Goal: Task Accomplishment & Management: Use online tool/utility

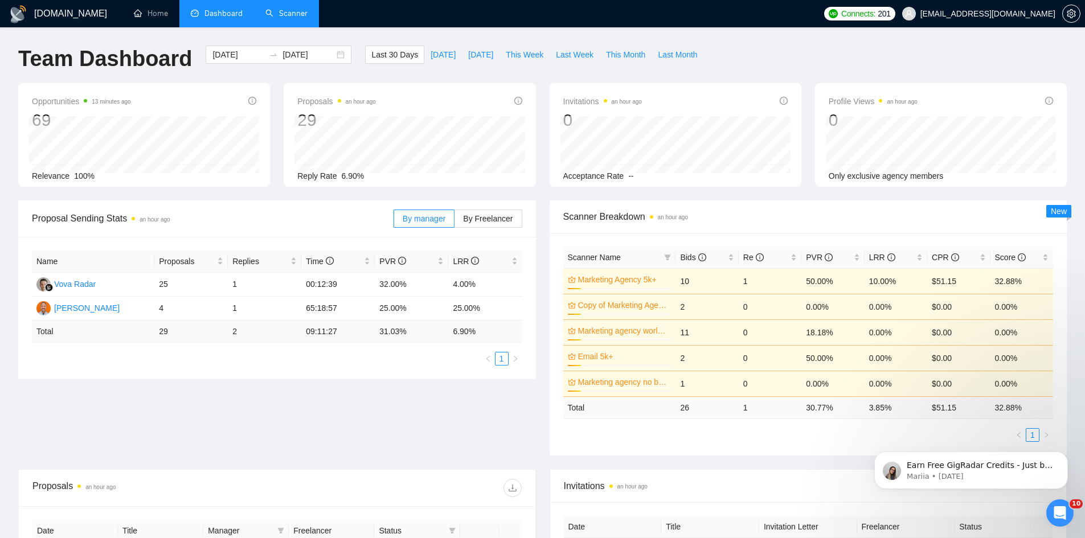
click at [283, 13] on link "Scanner" at bounding box center [286, 14] width 42 height 10
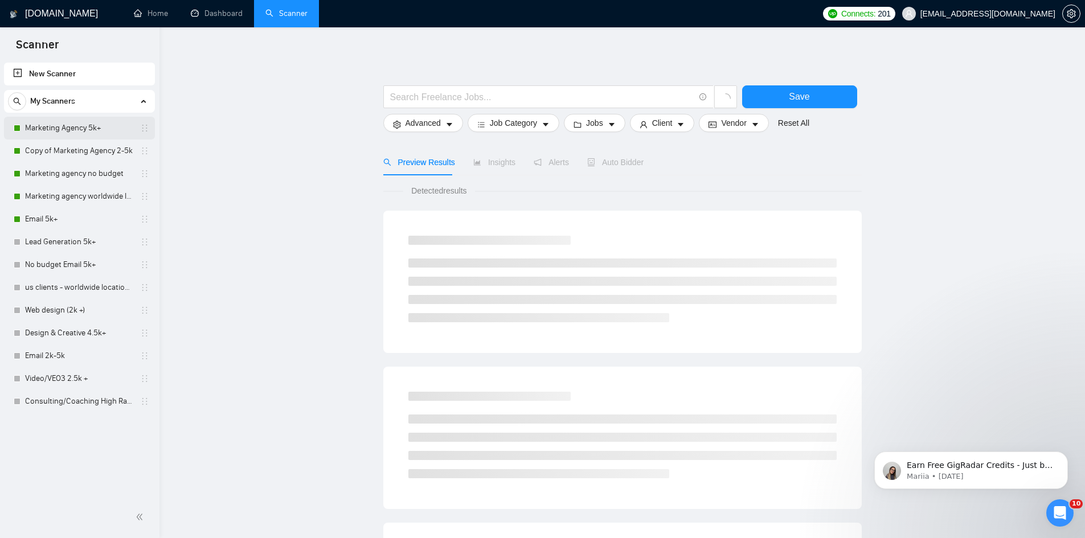
click at [69, 132] on link "Marketing Agency 5k+" at bounding box center [79, 128] width 108 height 23
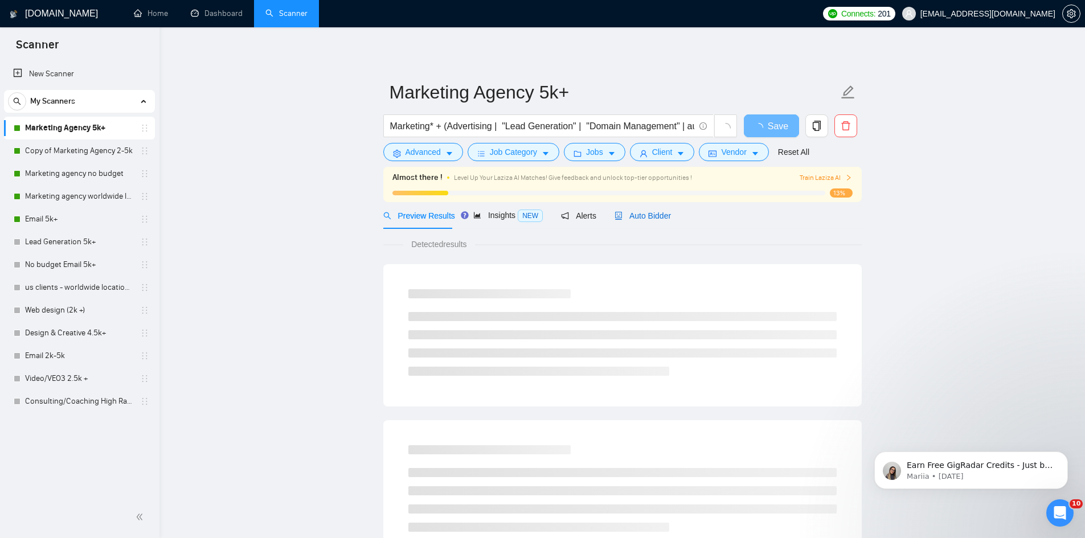
click at [642, 211] on span "Auto Bidder" at bounding box center [642, 215] width 56 height 9
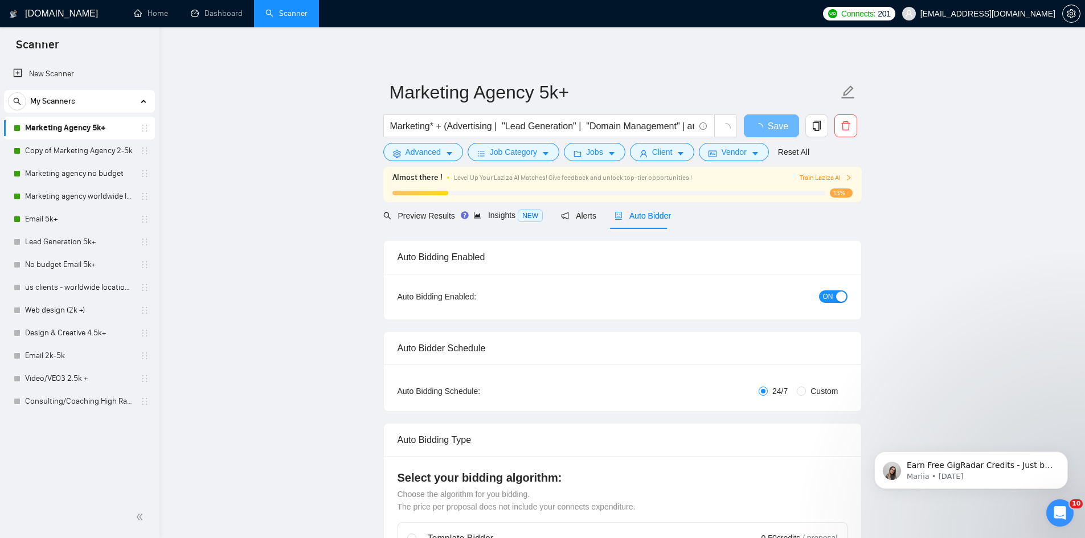
radio input "false"
radio input "true"
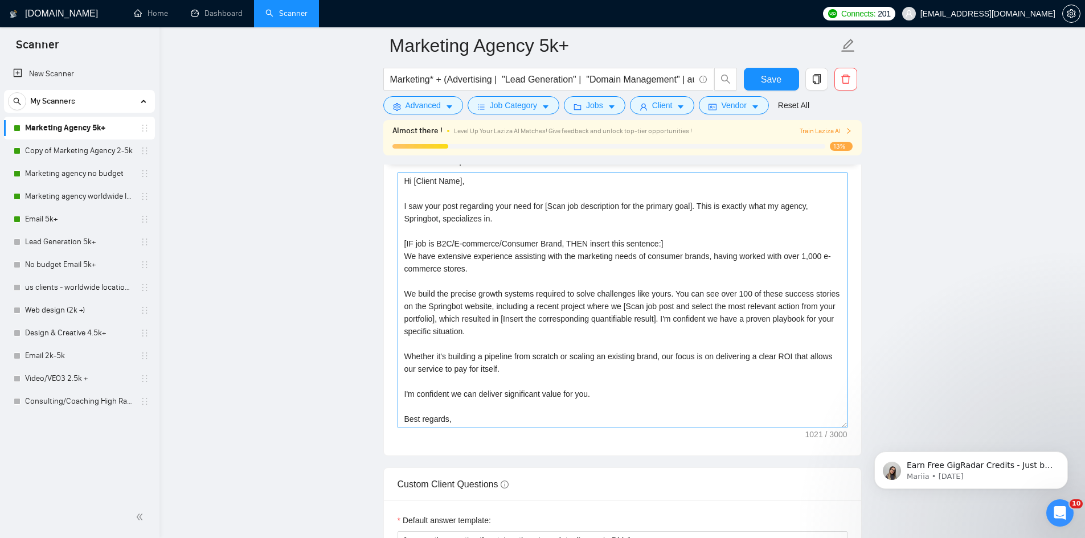
scroll to position [50, 0]
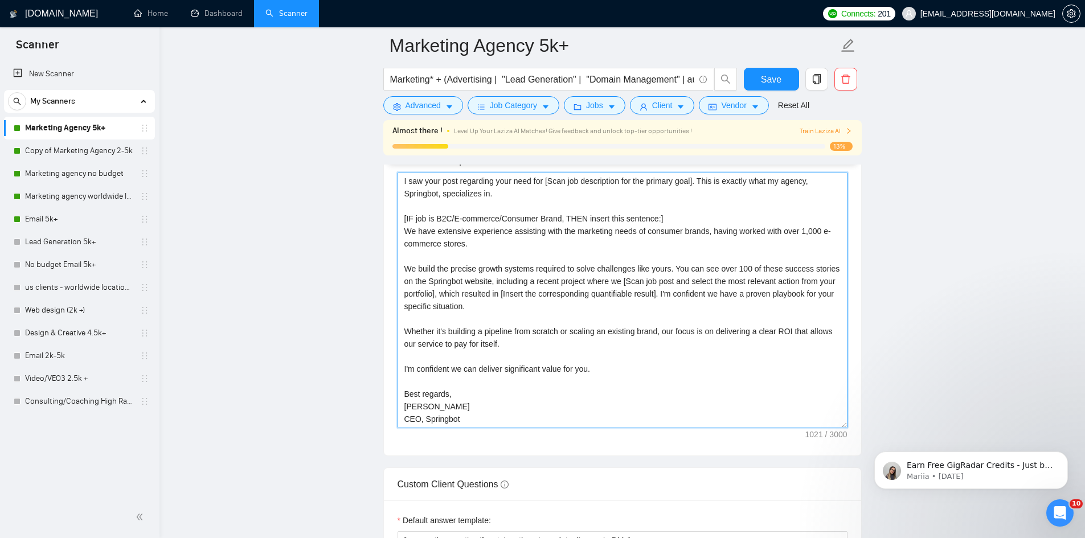
click at [606, 357] on textarea "Hi [Client Name], I saw your post regarding your need for [Scan job description…" at bounding box center [622, 300] width 450 height 256
drag, startPoint x: 565, startPoint y: 358, endPoint x: 402, endPoint y: 360, distance: 162.9
click at [402, 360] on textarea "Hi [Client Name], I saw your post regarding your need for [Scan job description…" at bounding box center [622, 300] width 450 height 256
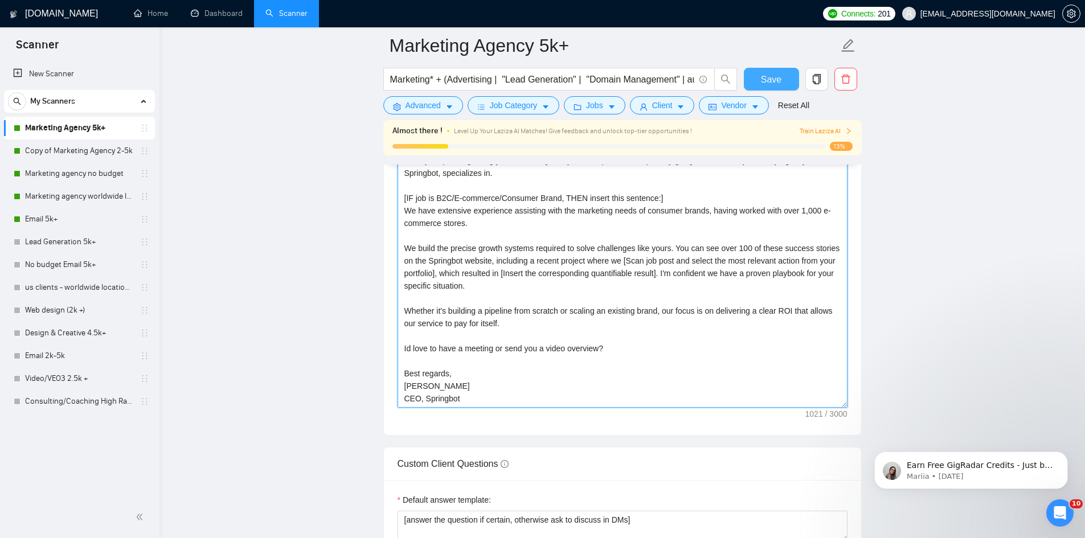
scroll to position [1480, 0]
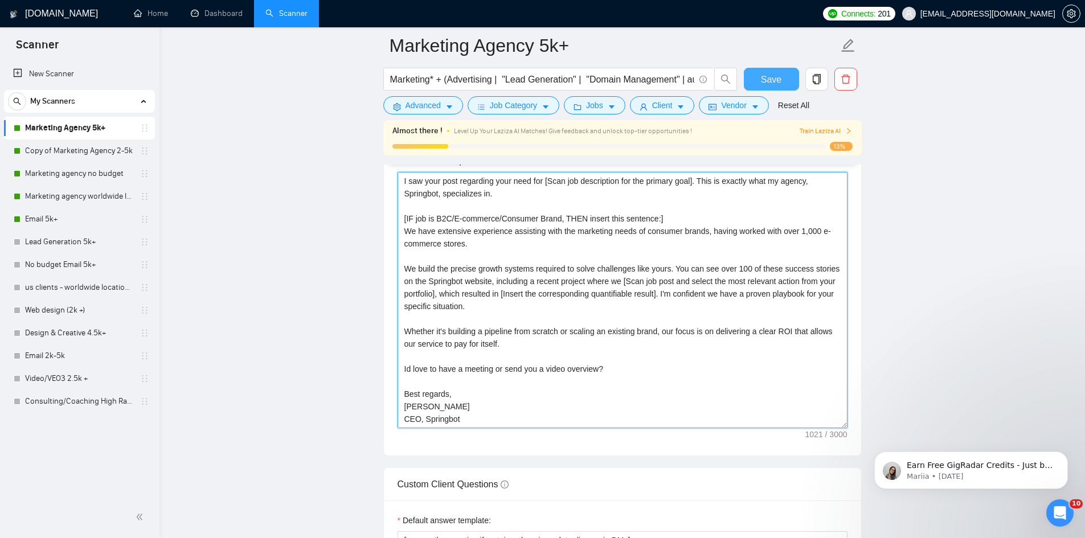
type textarea "Hi [Client Name], I saw your post regarding your need for [Scan job description…"
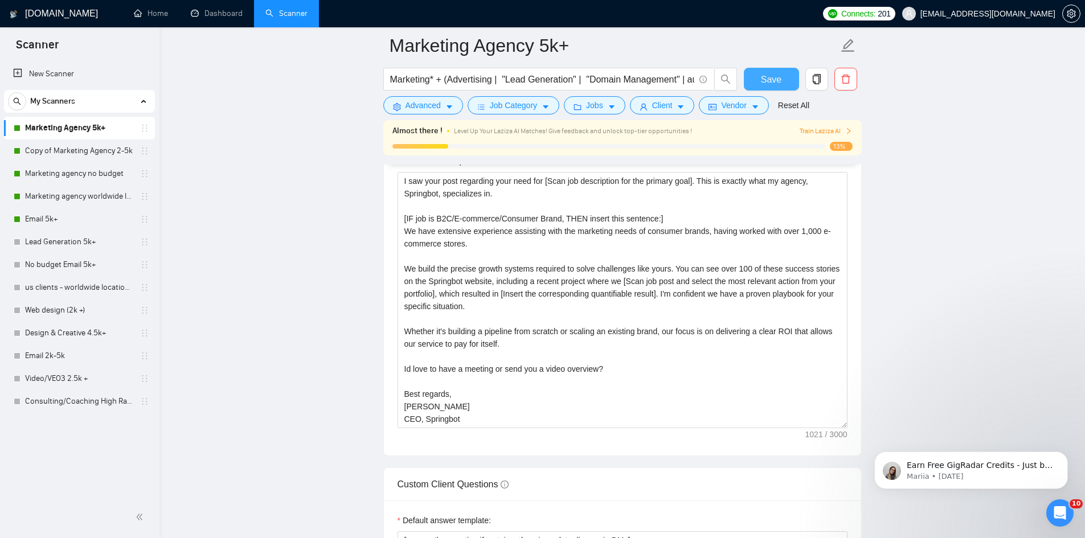
click at [783, 73] on button "Save" at bounding box center [771, 79] width 55 height 23
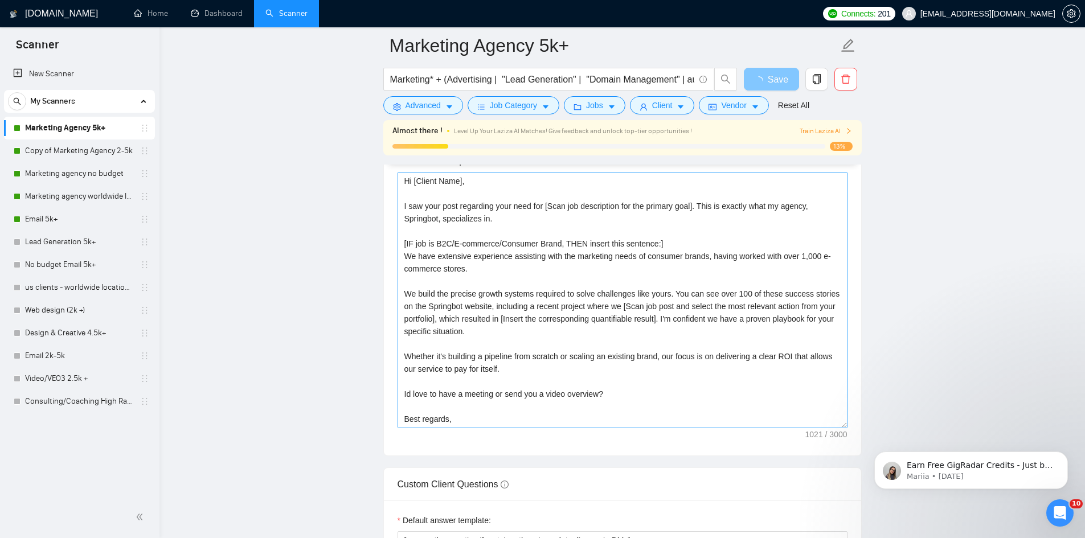
scroll to position [50, 0]
click at [603, 405] on textarea "Hi [Client Name], I saw your post regarding your need for [Scan job description…" at bounding box center [622, 300] width 450 height 256
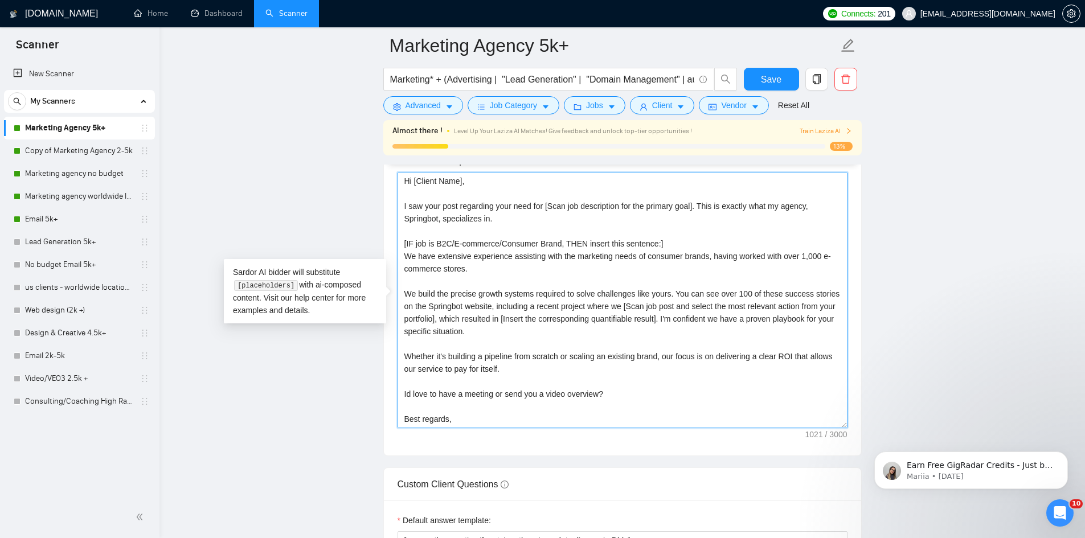
drag, startPoint x: 603, startPoint y: 407, endPoint x: 389, endPoint y: 408, distance: 213.5
click at [389, 408] on div "Cover letter template:" at bounding box center [622, 298] width 477 height 314
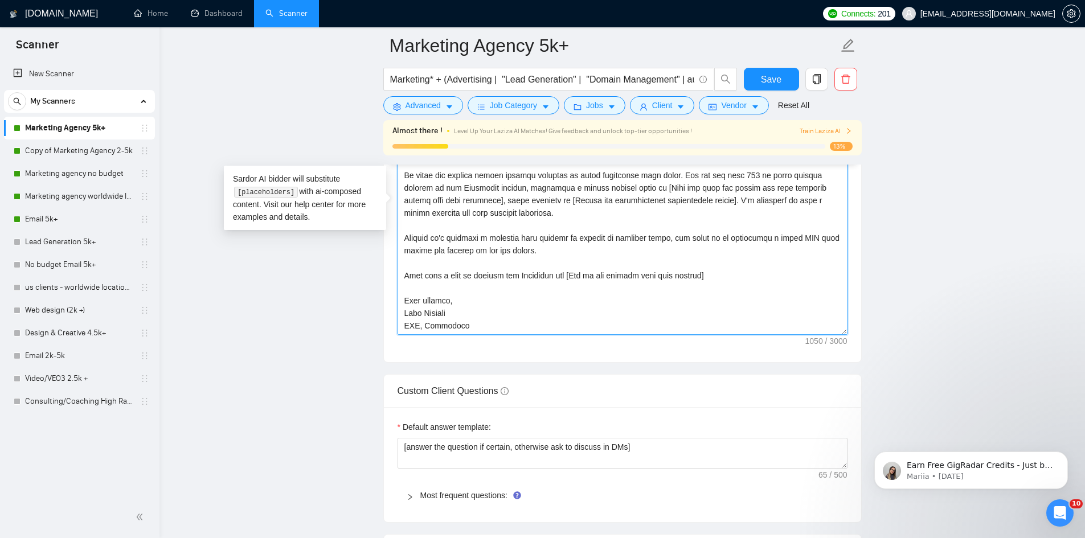
scroll to position [1594, 0]
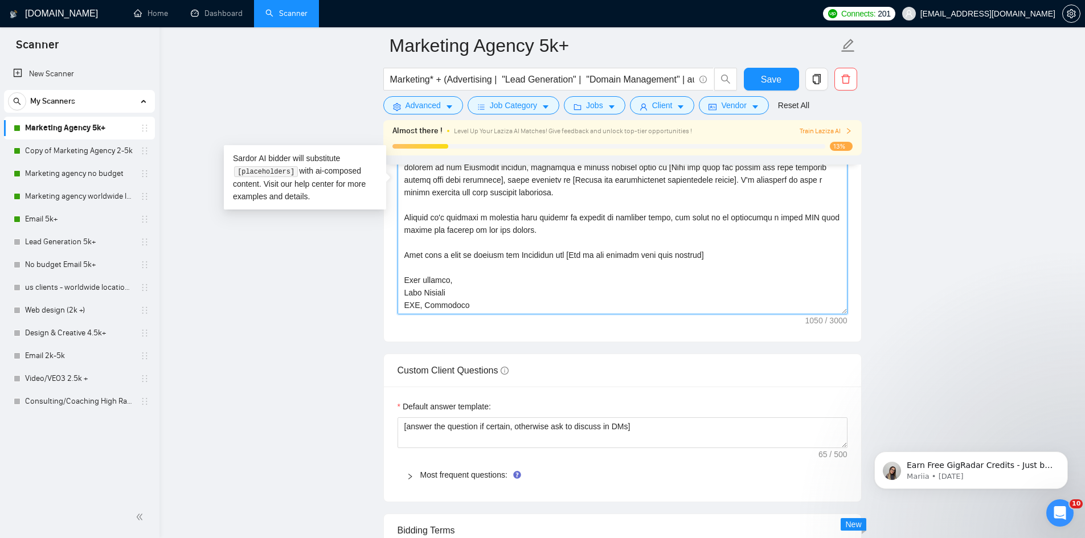
click at [563, 243] on textarea "Cover letter template:" at bounding box center [622, 186] width 450 height 256
click at [565, 241] on textarea "Cover letter template:" at bounding box center [622, 186] width 450 height 256
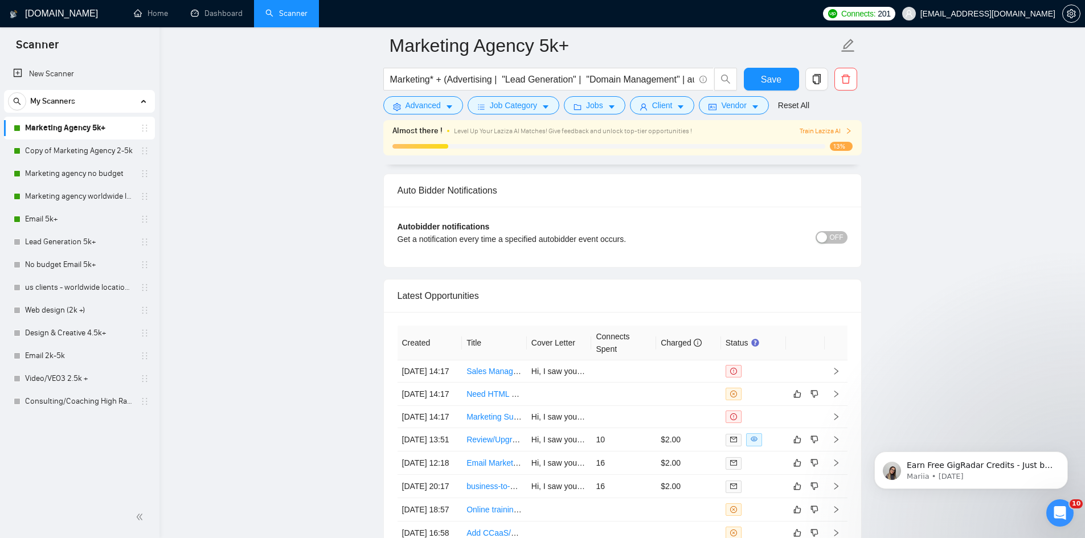
scroll to position [2904, 0]
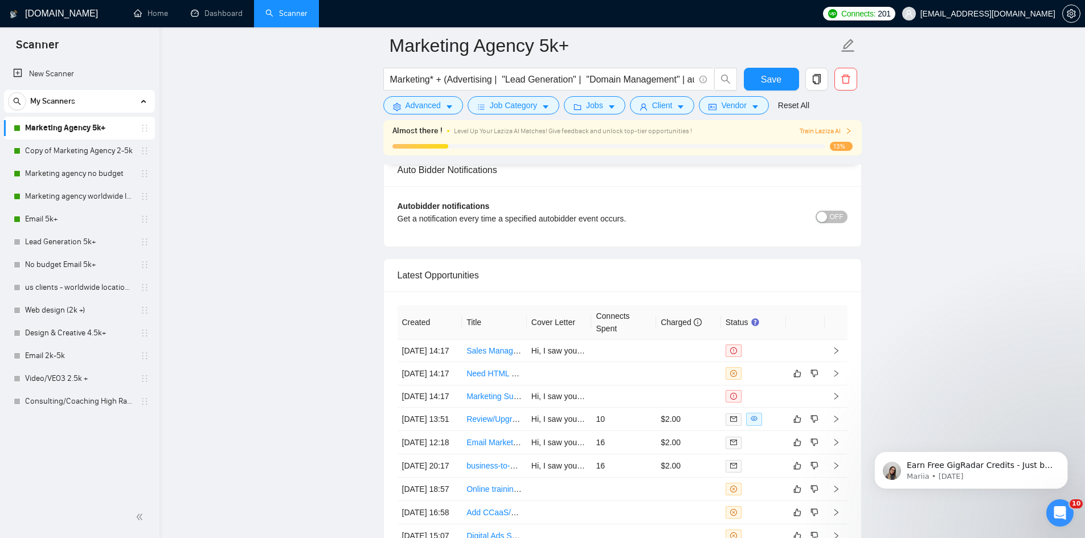
type textarea "Hi [Client Name], I saw your post regarding your need for [Scan job description…"
click at [832, 218] on span "OFF" at bounding box center [837, 217] width 14 height 13
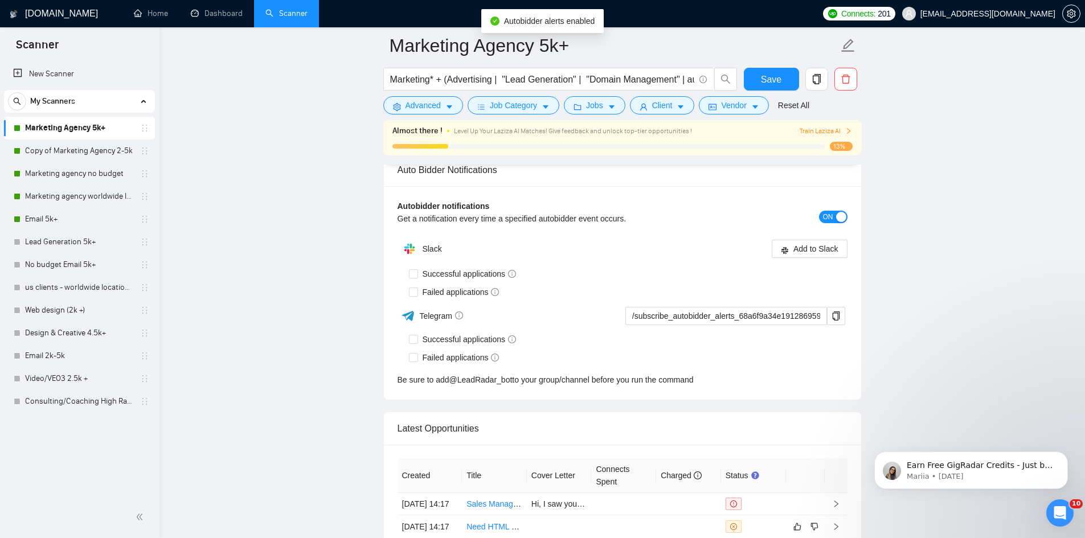
click at [831, 217] on span "ON" at bounding box center [828, 217] width 10 height 13
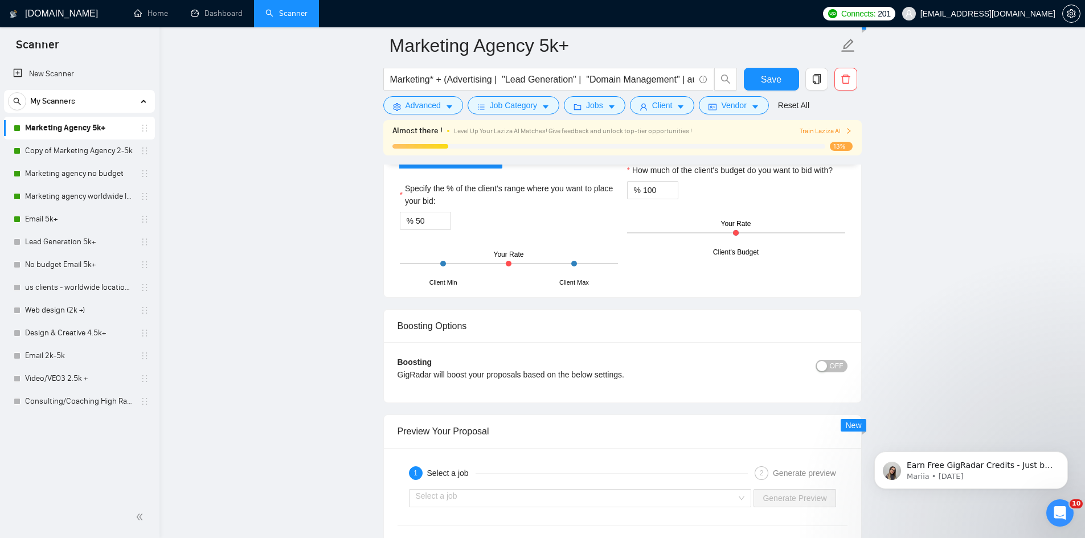
scroll to position [2266, 0]
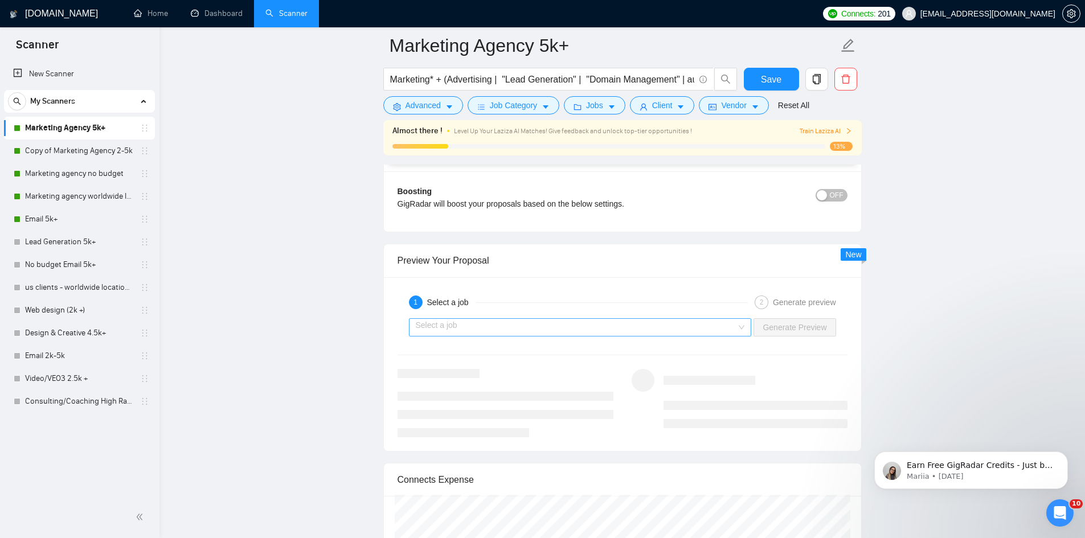
click at [730, 329] on input "search" at bounding box center [576, 327] width 321 height 17
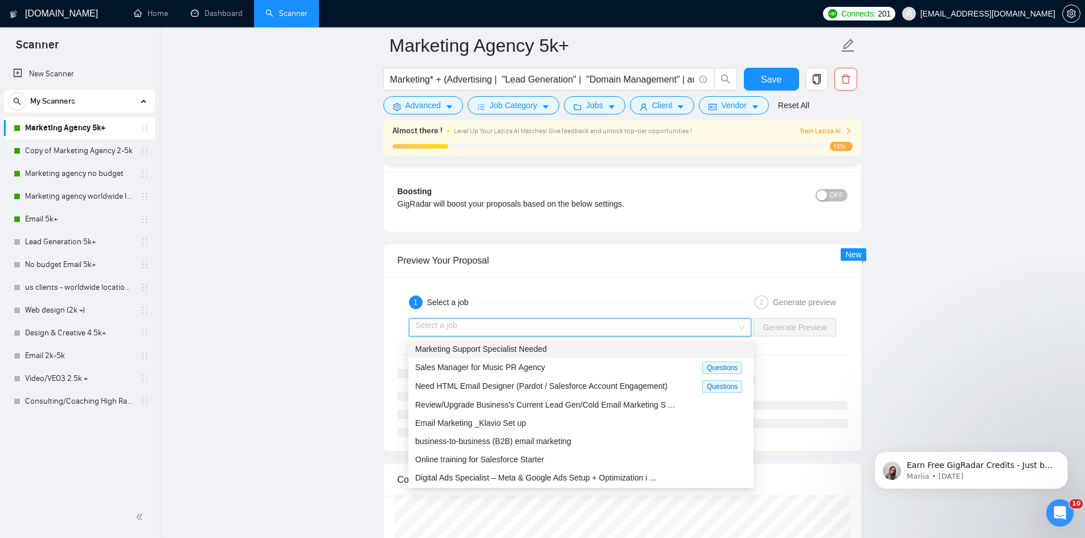
click at [532, 352] on span "Marketing Support Specialist Needed" at bounding box center [481, 348] width 132 height 9
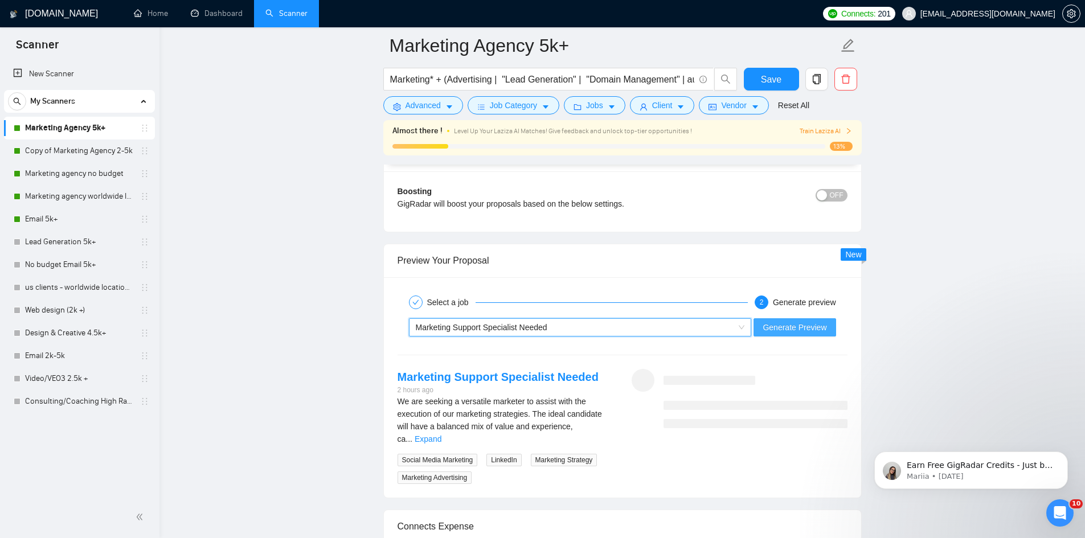
click at [786, 324] on span "Generate Preview" at bounding box center [794, 327] width 64 height 13
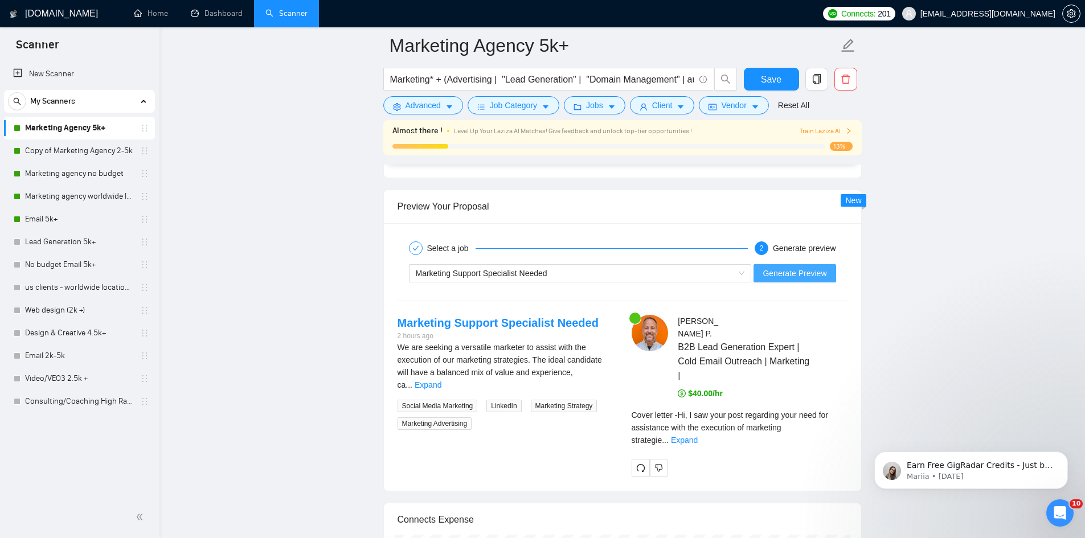
scroll to position [2380, 0]
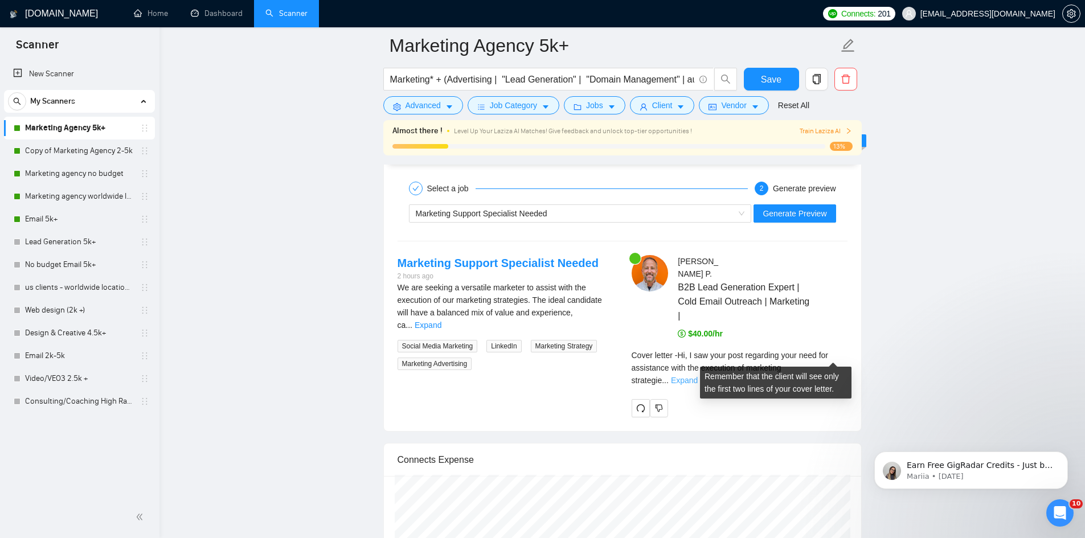
click at [697, 376] on link "Expand" at bounding box center [684, 380] width 27 height 9
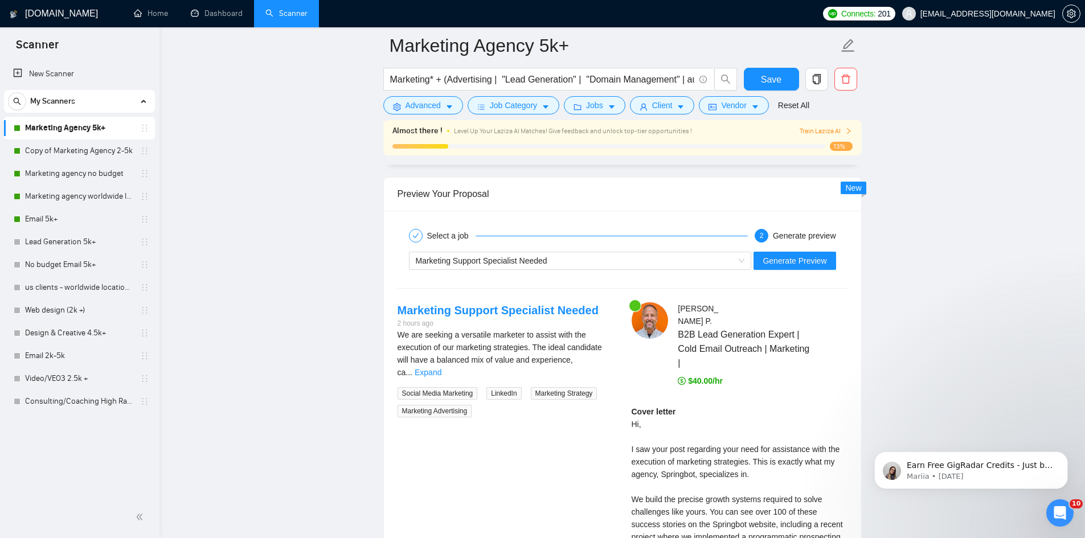
scroll to position [2323, 0]
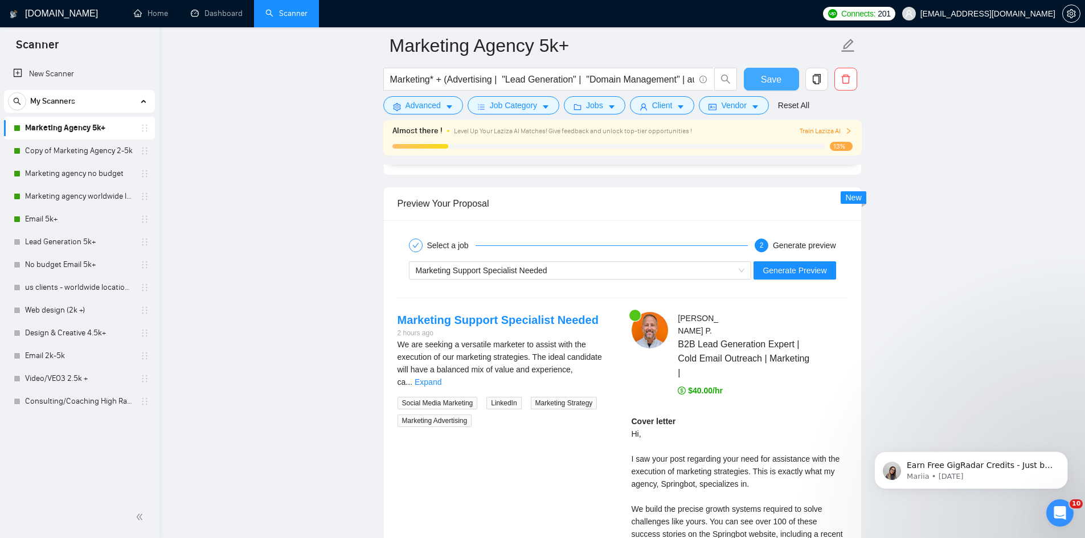
click at [797, 68] on button "Save" at bounding box center [771, 79] width 55 height 23
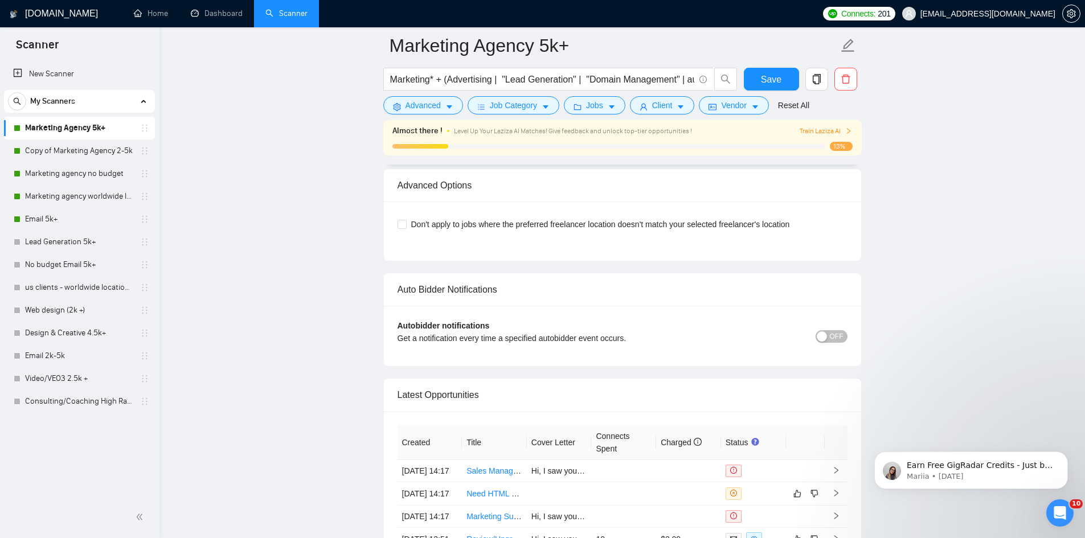
scroll to position [3556, 0]
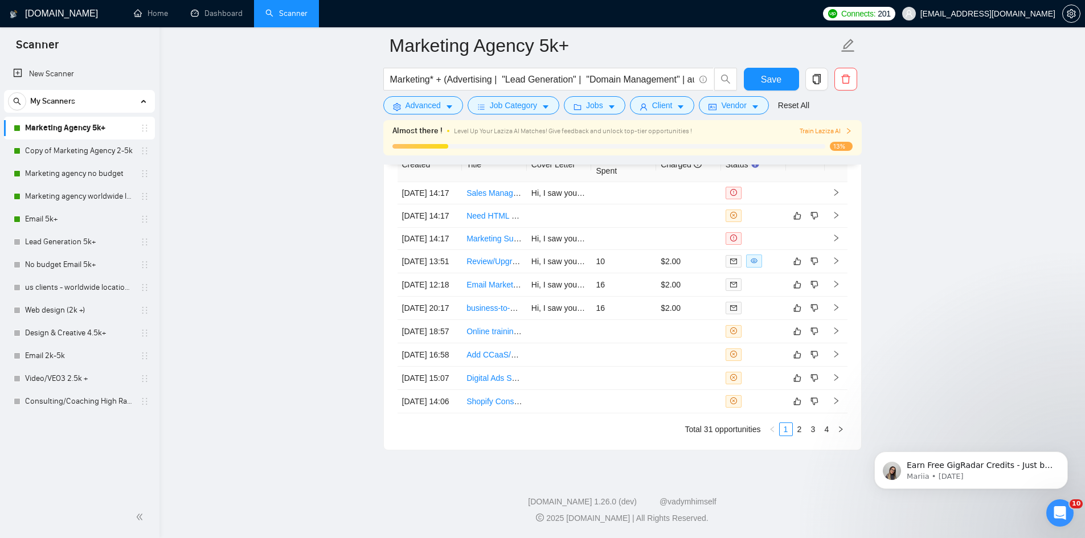
drag, startPoint x: 1852, startPoint y: 590, endPoint x: 990, endPoint y: 430, distance: 877.3
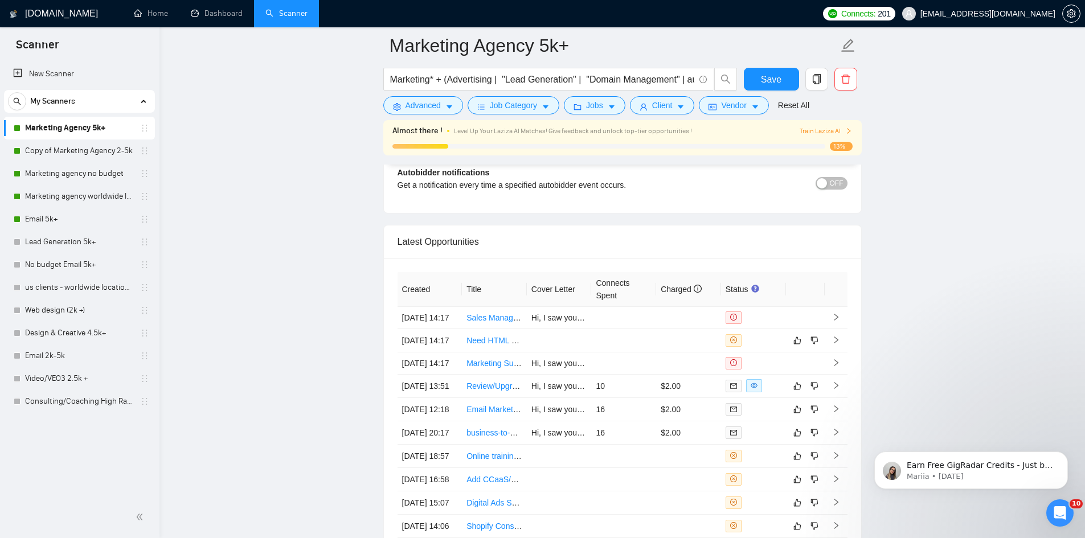
scroll to position [3272, 0]
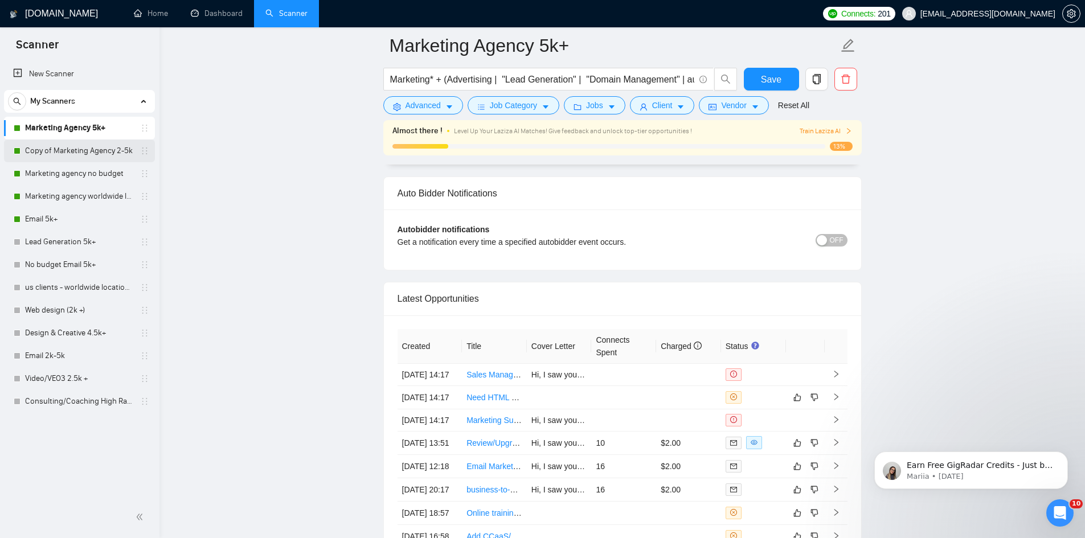
click at [67, 149] on link "Copy of Marketing Agency 2-5k" at bounding box center [79, 150] width 108 height 23
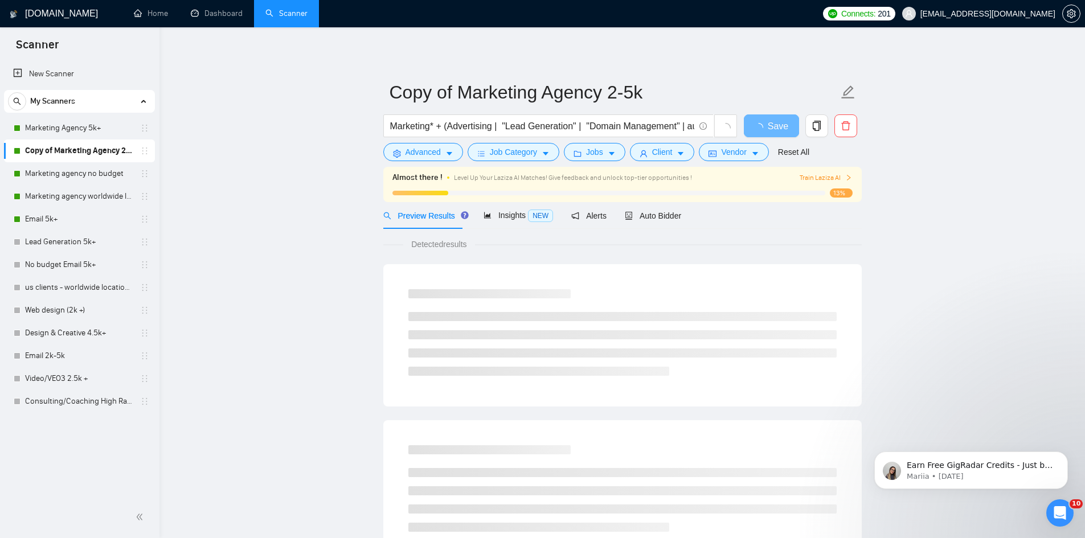
drag, startPoint x: 663, startPoint y: 223, endPoint x: 663, endPoint y: 232, distance: 9.7
click at [662, 223] on div "Auto Bidder" at bounding box center [653, 215] width 56 height 27
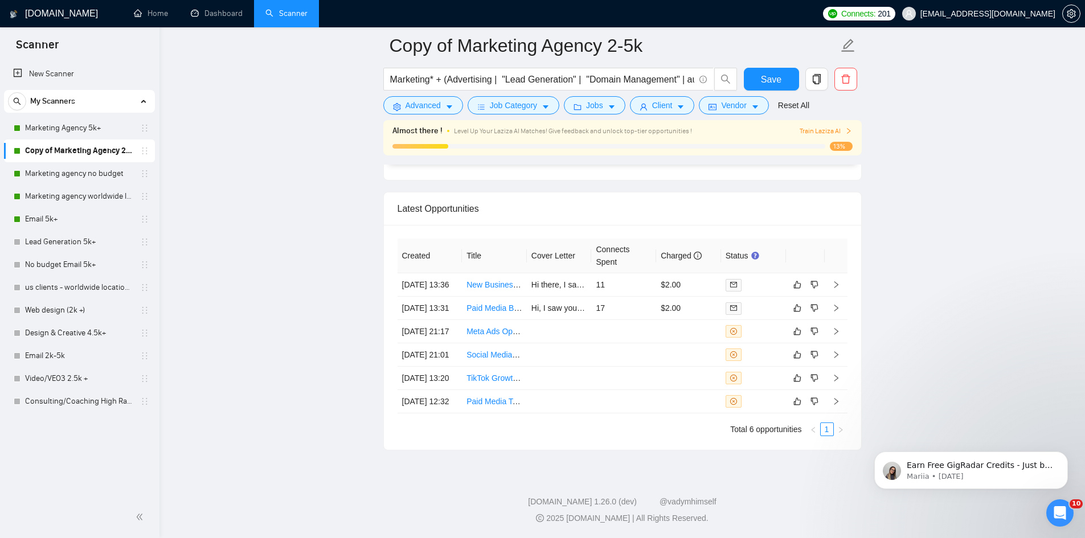
scroll to position [3038, 0]
click at [157, 14] on link "Home" at bounding box center [151, 14] width 34 height 10
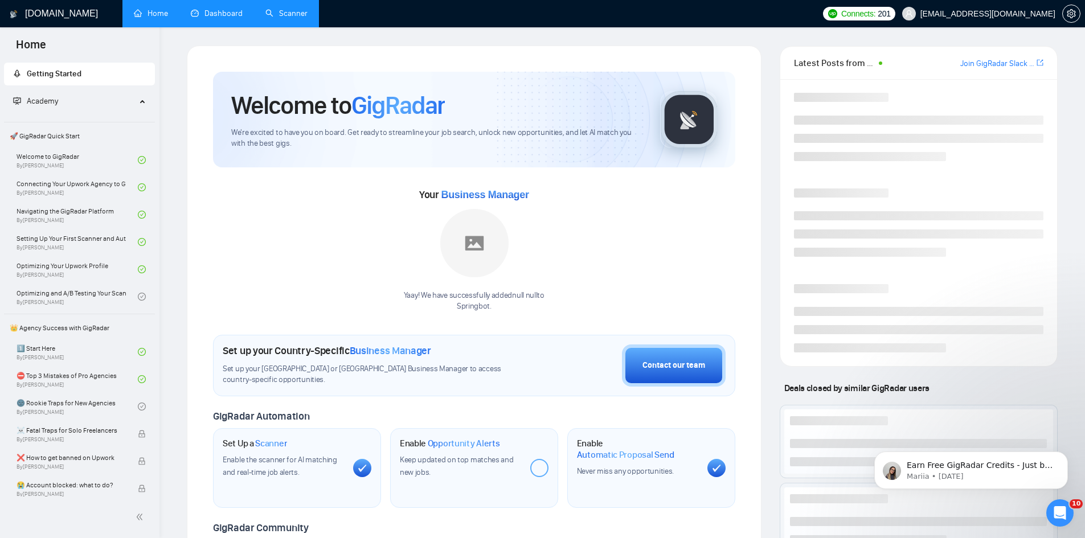
click at [215, 10] on link "Dashboard" at bounding box center [217, 14] width 52 height 10
